Goal: Information Seeking & Learning: Learn about a topic

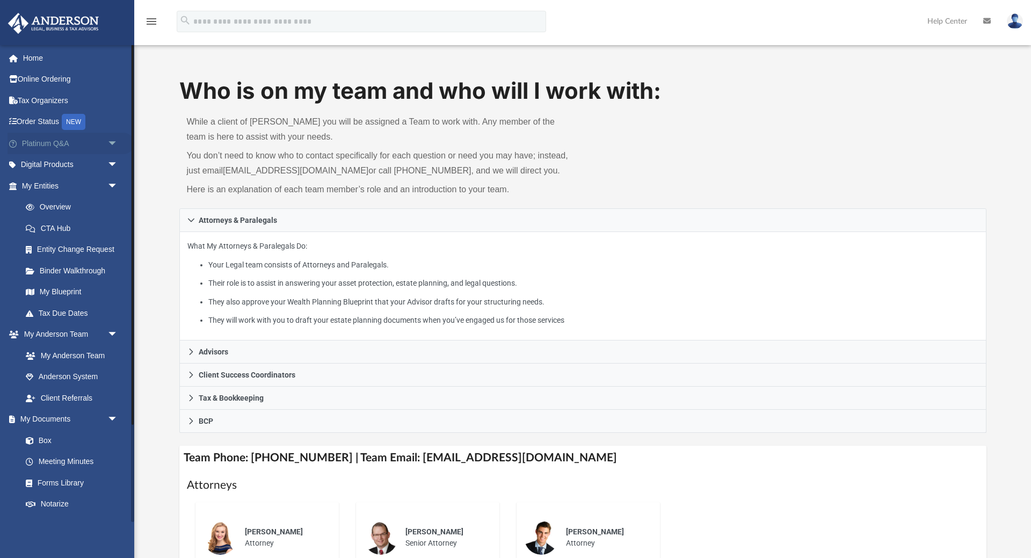
click at [109, 147] on span "arrow_drop_down" at bounding box center [117, 144] width 21 height 22
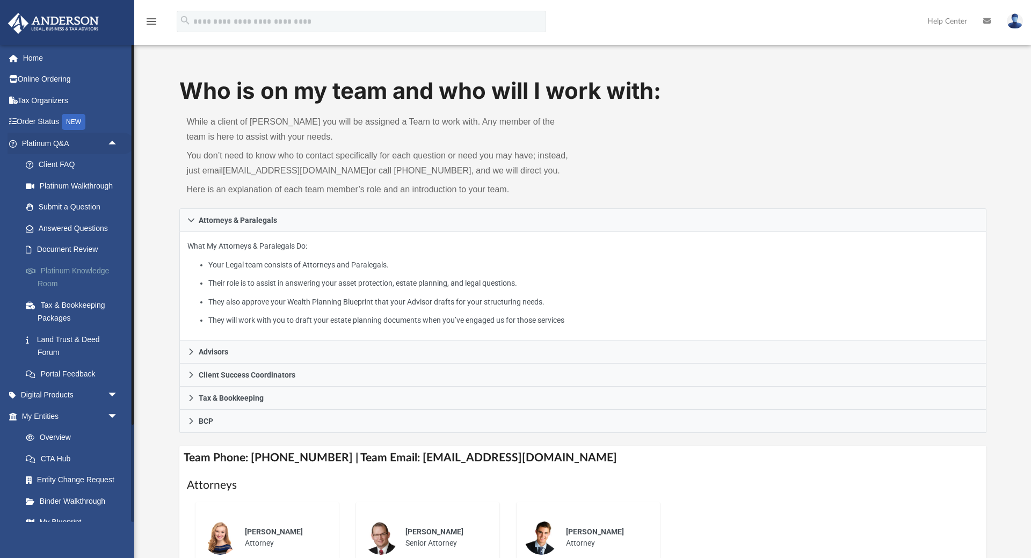
click at [87, 276] on link "Platinum Knowledge Room" at bounding box center [74, 277] width 119 height 34
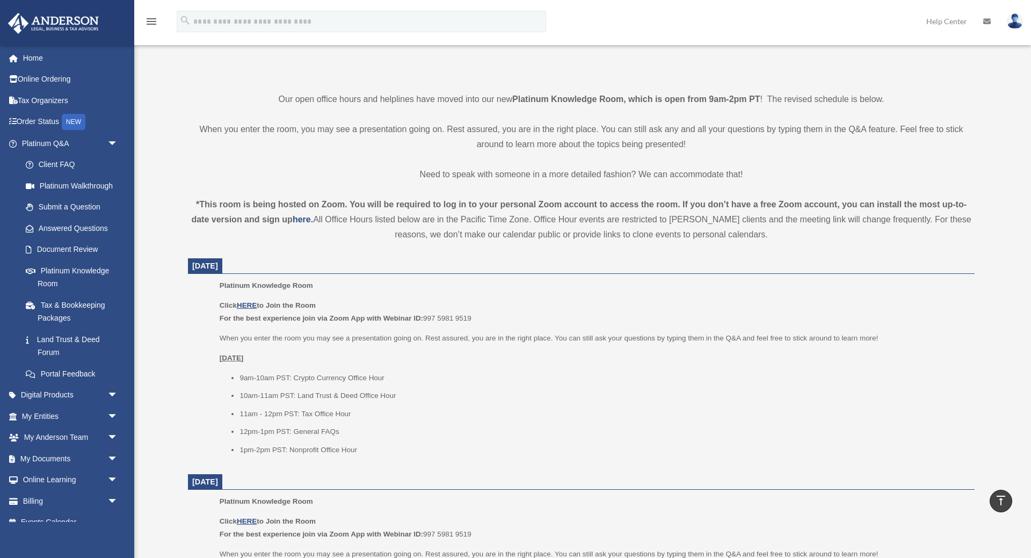
scroll to position [274, 0]
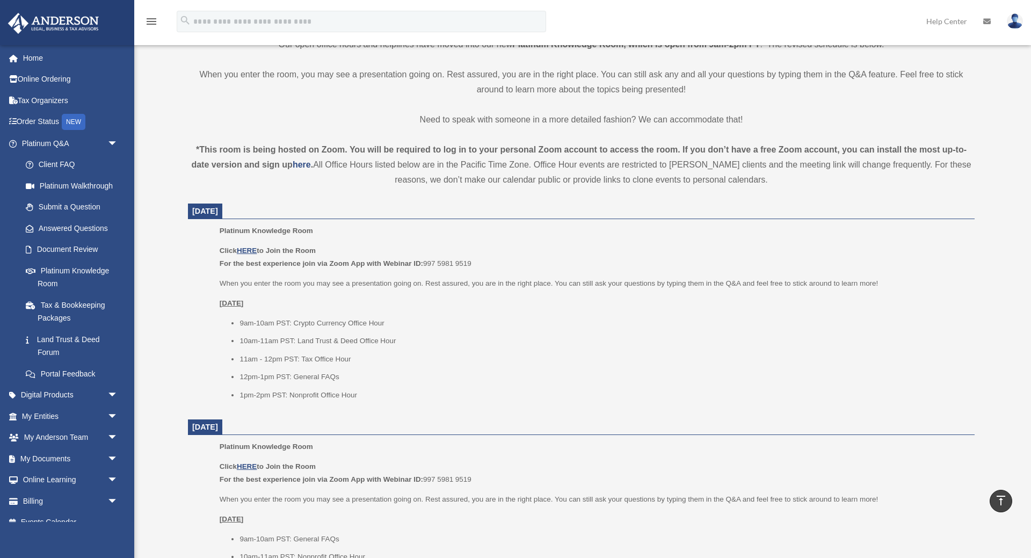
click at [369, 394] on li "1pm-2pm PST: Nonprofit Office Hour" at bounding box center [604, 395] width 728 height 13
click at [385, 400] on li "1pm-2pm PST: Nonprofit Office Hour" at bounding box center [604, 395] width 728 height 13
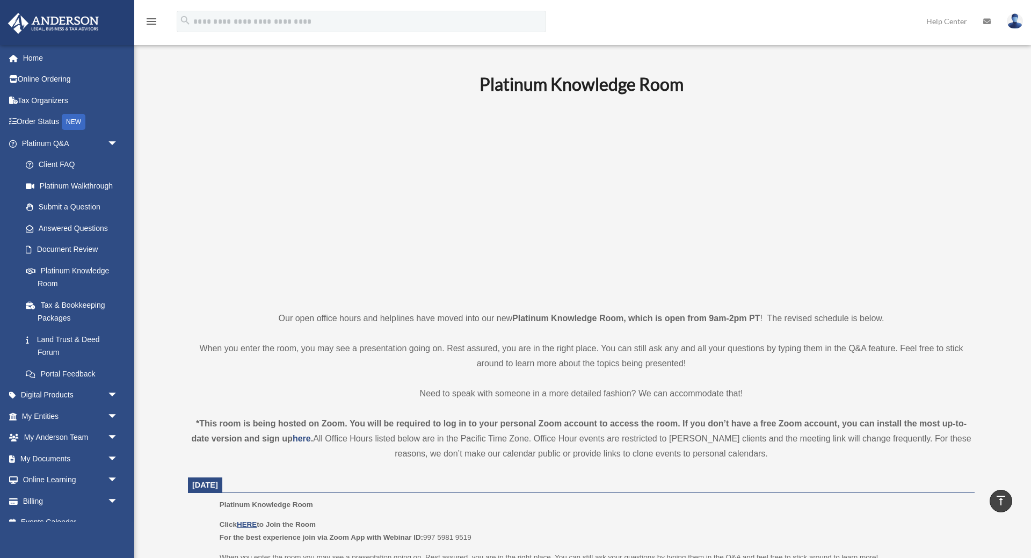
scroll to position [219, 0]
